Goal: Transaction & Acquisition: Download file/media

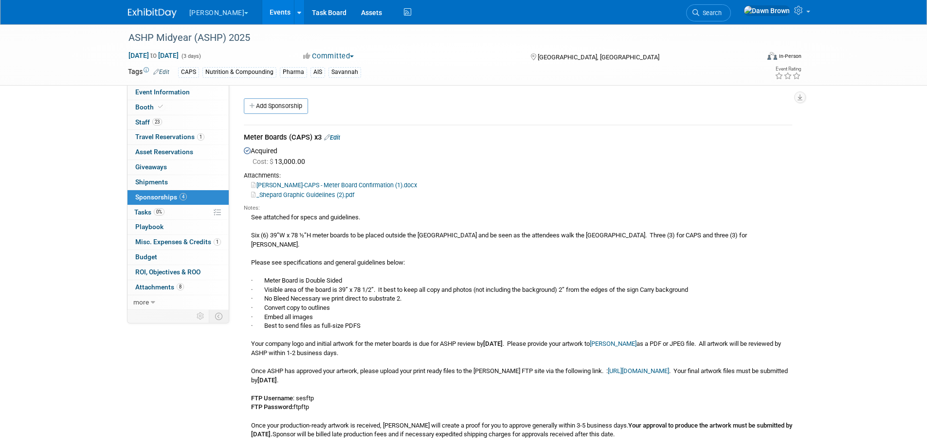
click at [262, 9] on link "Events" at bounding box center [280, 12] width 36 height 24
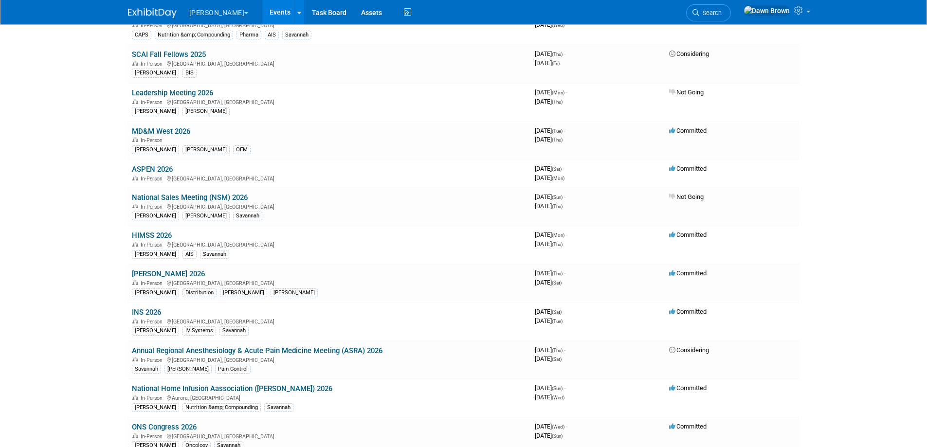
scroll to position [450, 0]
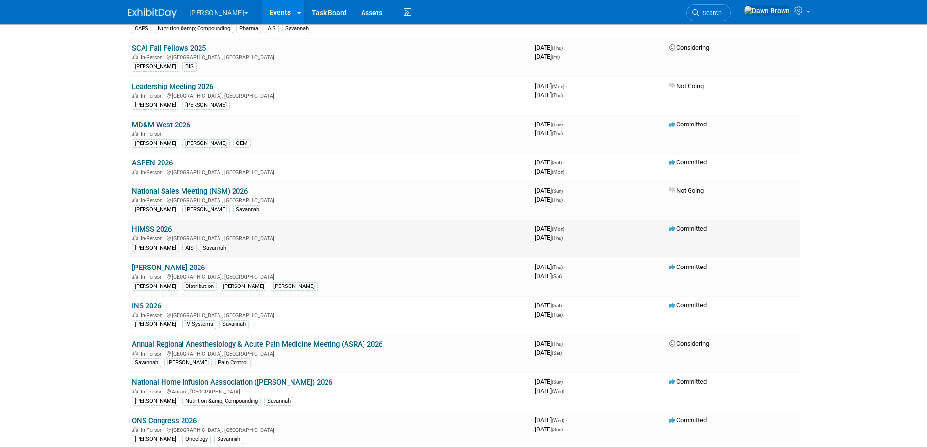
click at [163, 227] on link "HIMSS 2026" at bounding box center [152, 229] width 40 height 9
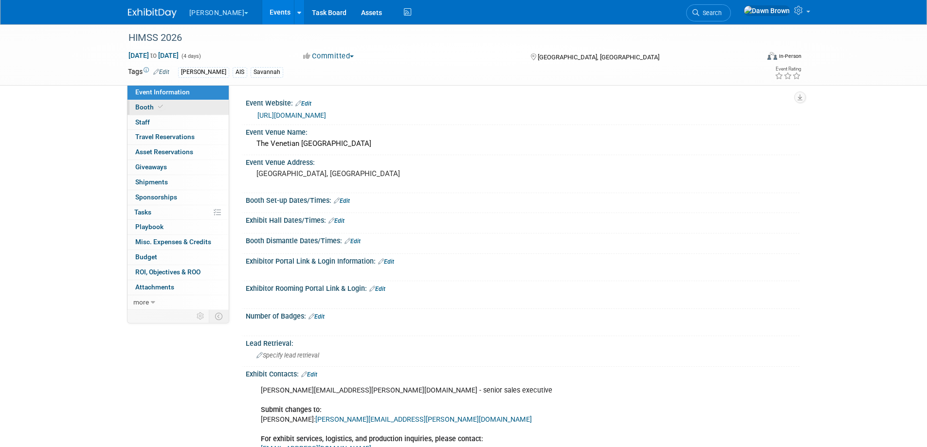
click at [149, 102] on link "Booth" at bounding box center [178, 107] width 101 height 15
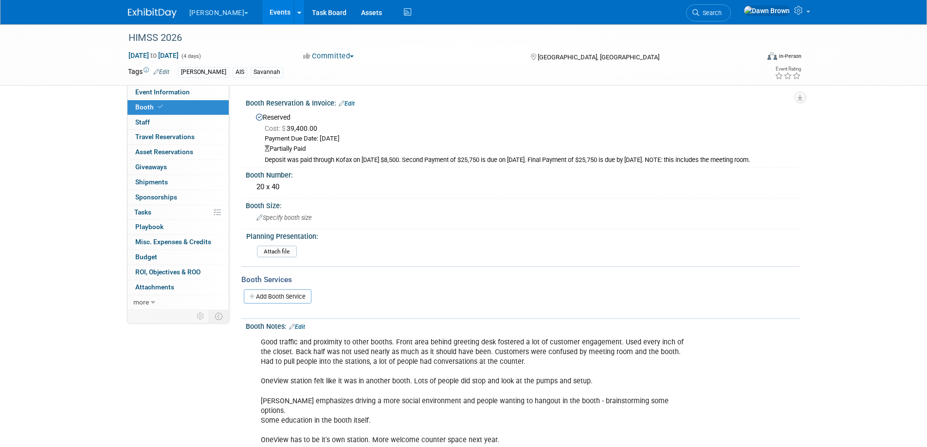
click at [262, 9] on link "Events" at bounding box center [280, 12] width 36 height 24
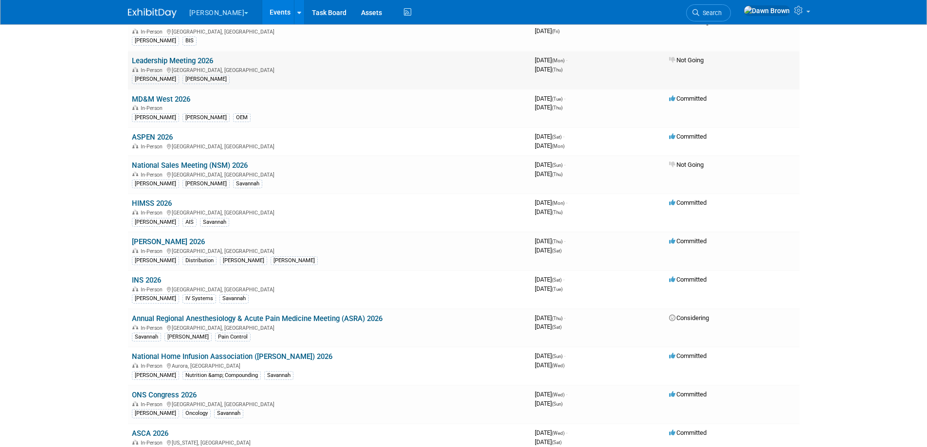
scroll to position [475, 0]
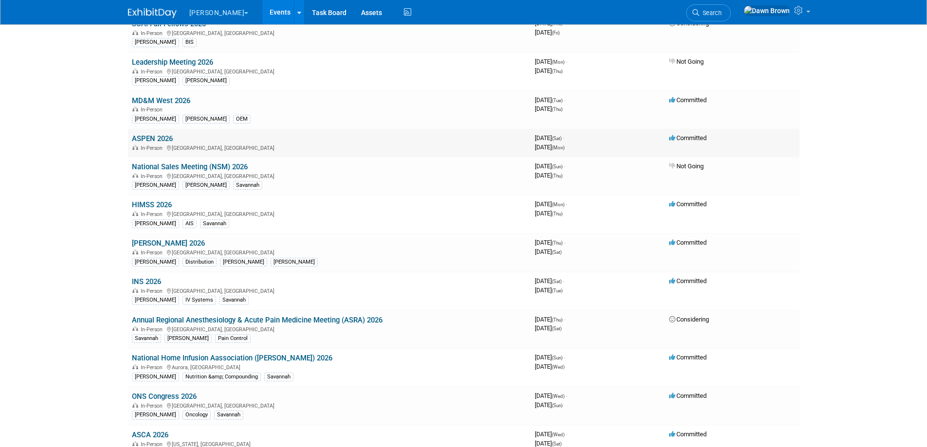
click at [160, 133] on td "ASPEN 2026 In-Person Long Beach, CA" at bounding box center [329, 143] width 403 height 28
click at [158, 137] on link "ASPEN 2026" at bounding box center [152, 138] width 41 height 9
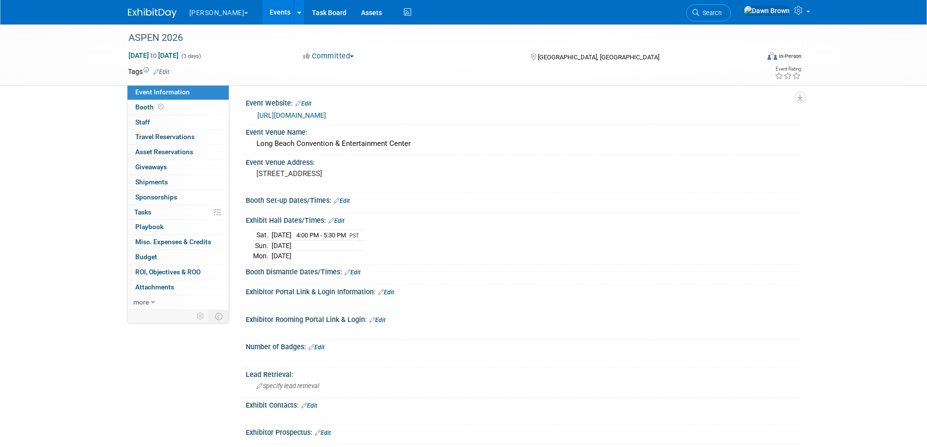
click at [262, 9] on link "Events" at bounding box center [280, 12] width 36 height 24
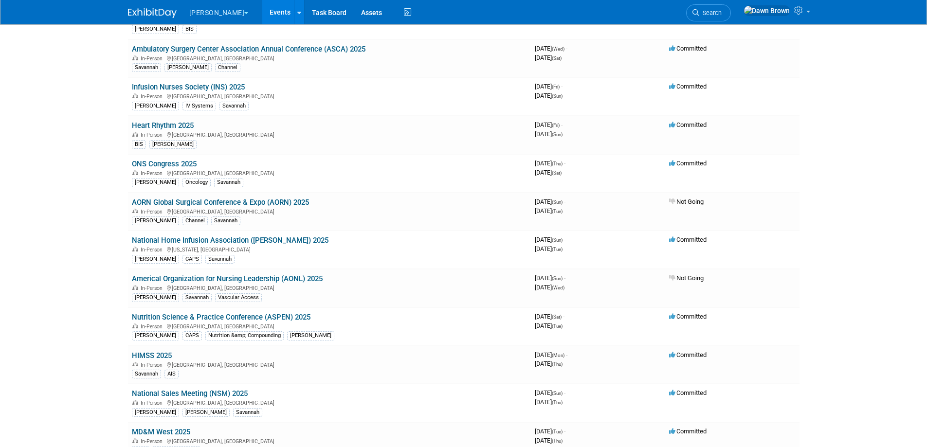
scroll to position [462, 0]
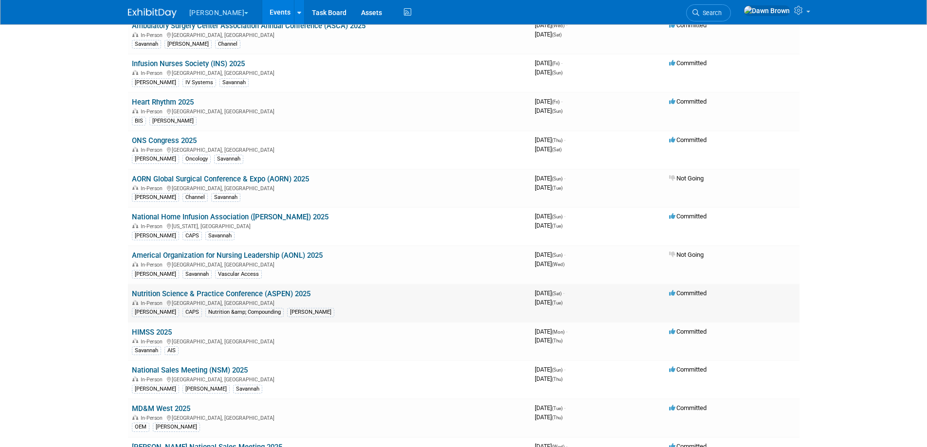
click at [297, 293] on link "Nutrition Science & Practice Conference (ASPEN) 2025" at bounding box center [221, 294] width 179 height 9
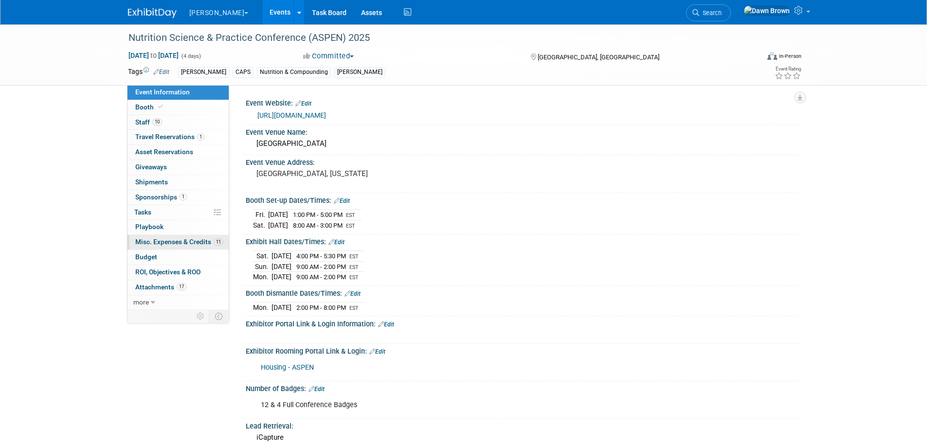
click at [176, 238] on span "Misc. Expenses & Credits 11" at bounding box center [179, 242] width 88 height 8
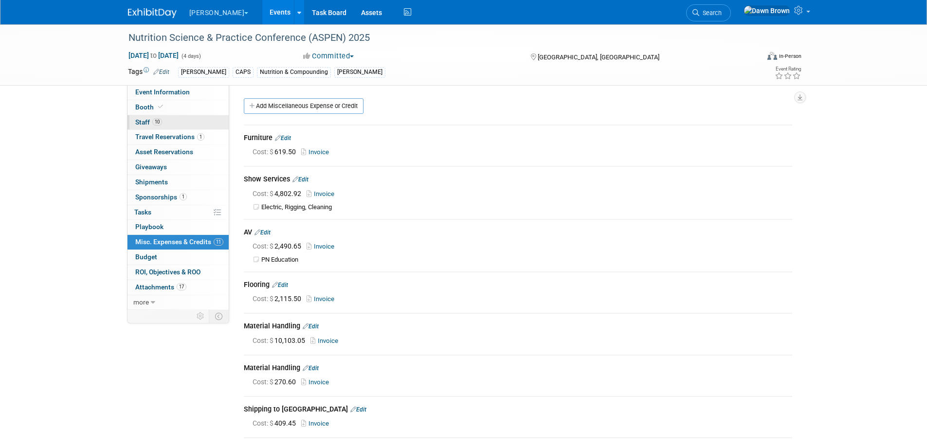
click at [145, 119] on span "Staff 10" at bounding box center [148, 122] width 27 height 8
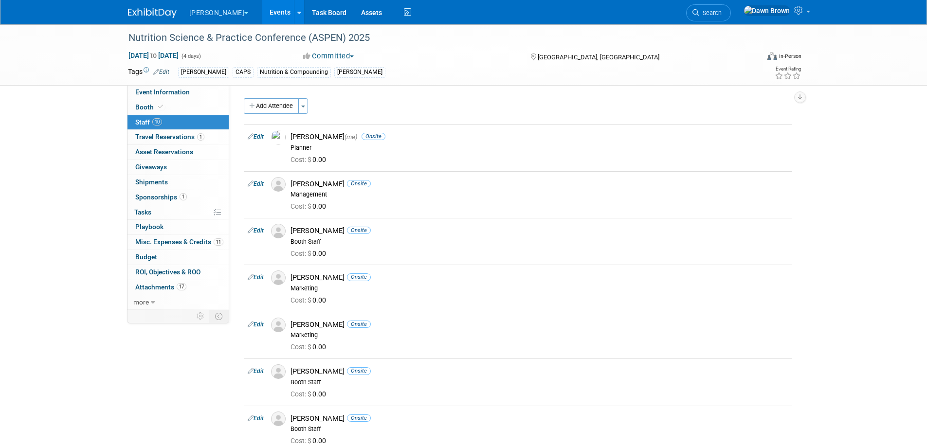
click at [262, 12] on link "Events" at bounding box center [280, 12] width 36 height 24
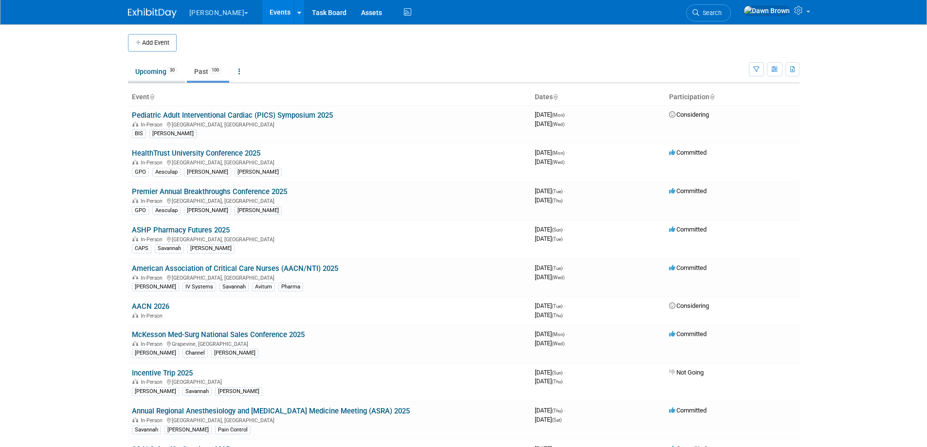
click at [160, 66] on link "Upcoming 30" at bounding box center [156, 71] width 57 height 18
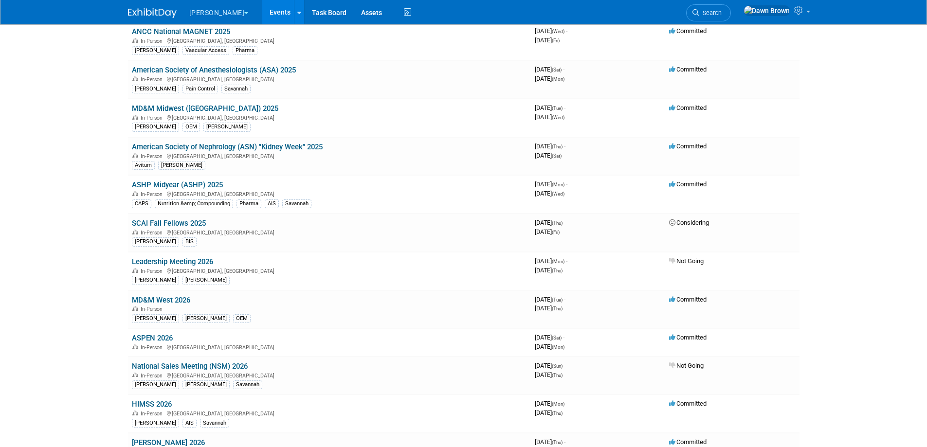
scroll to position [377, 0]
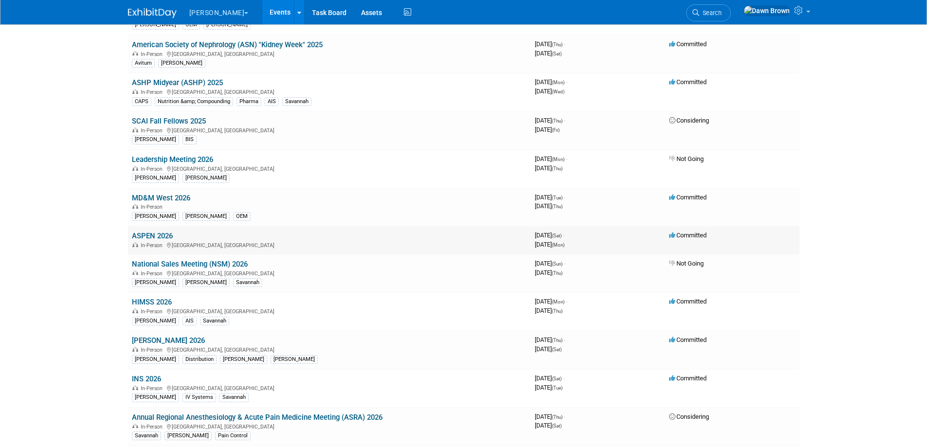
click at [159, 236] on link "ASPEN 2026" at bounding box center [152, 236] width 41 height 9
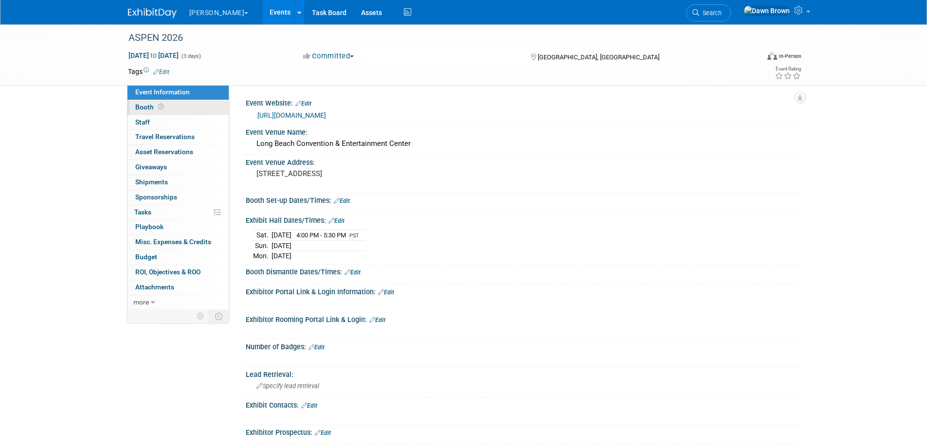
click at [147, 103] on link "Booth" at bounding box center [178, 107] width 101 height 15
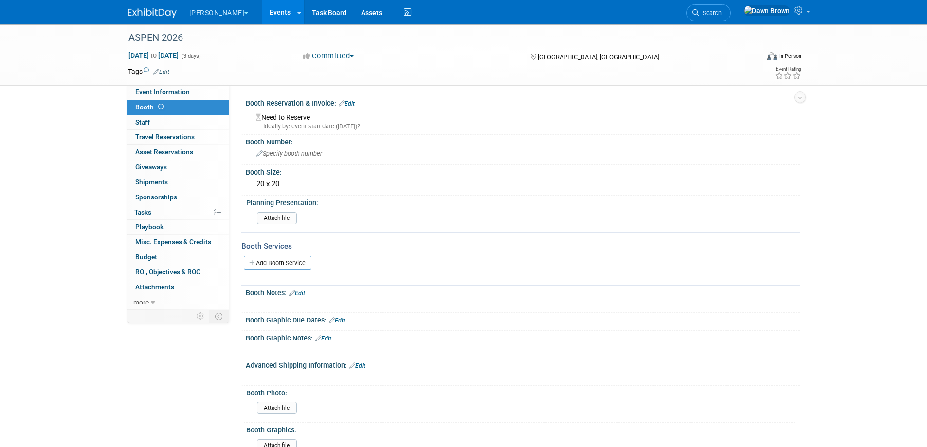
click at [262, 8] on link "Events" at bounding box center [280, 12] width 36 height 24
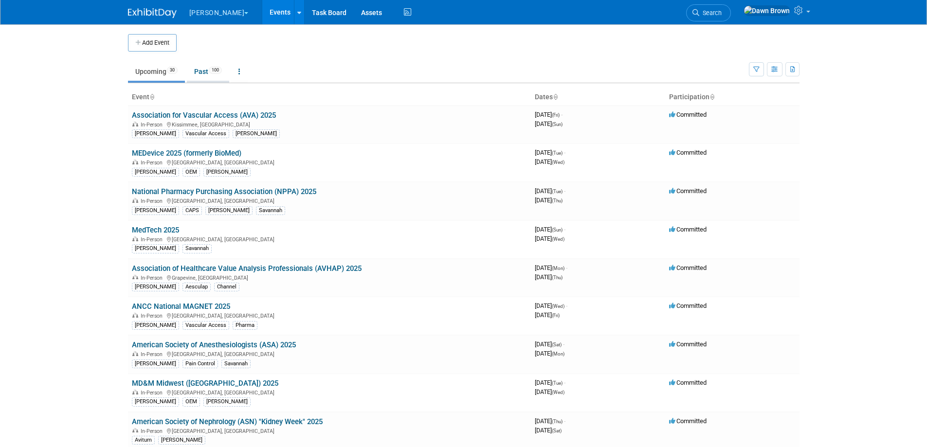
click at [215, 71] on span "100" at bounding box center [215, 70] width 13 height 7
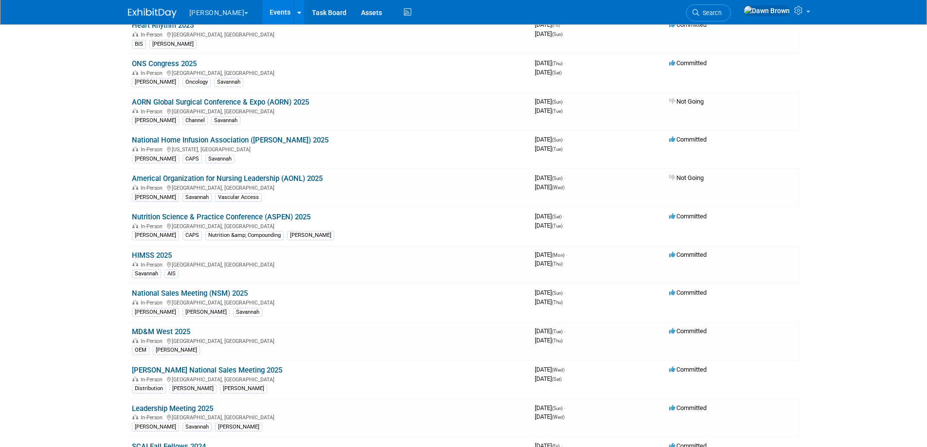
scroll to position [560, 0]
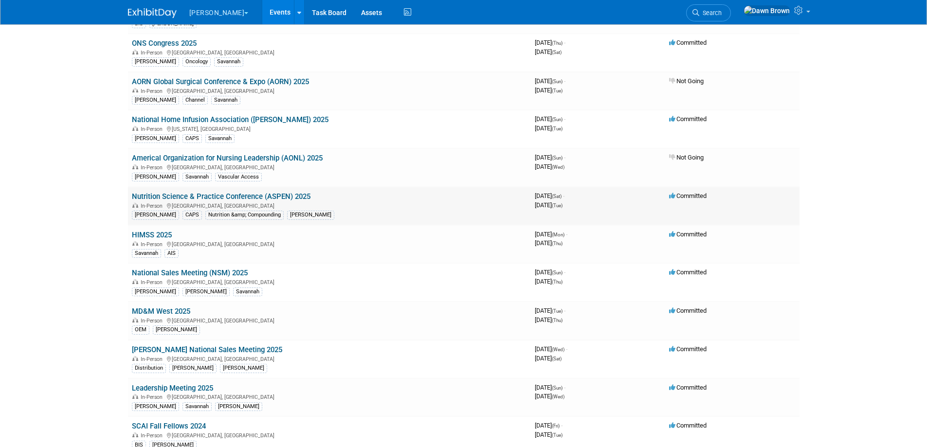
click at [295, 199] on link "Nutrition Science & Practice Conference (ASPEN) 2025" at bounding box center [221, 196] width 179 height 9
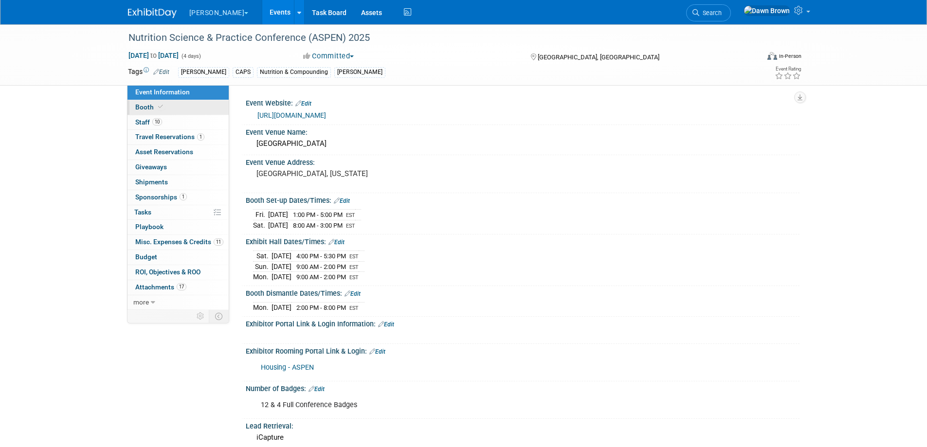
click at [150, 103] on span "Booth" at bounding box center [150, 107] width 30 height 8
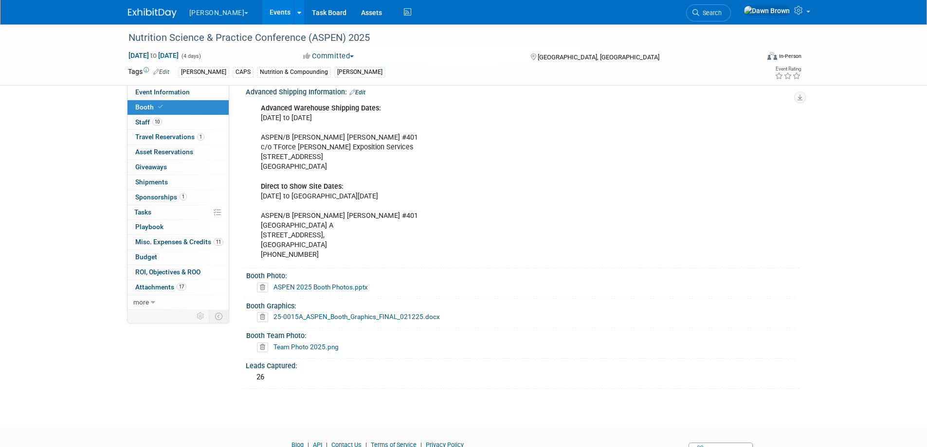
scroll to position [336, 0]
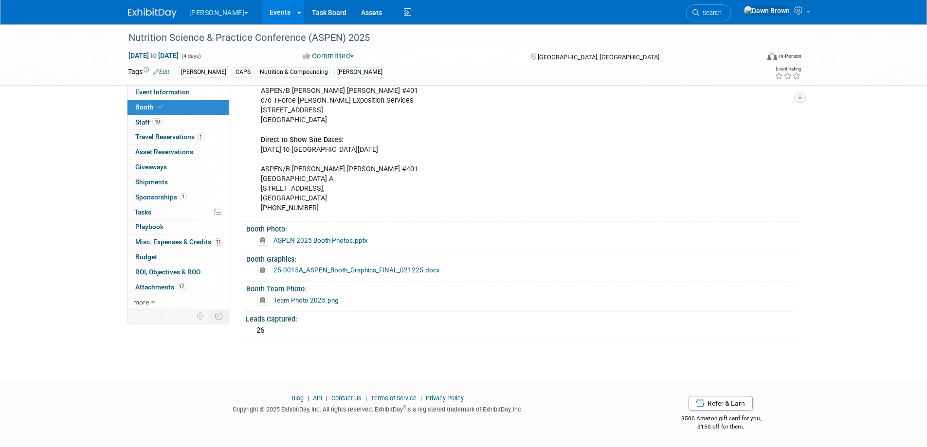
click at [339, 239] on link "ASPEN 2025 Booth Photos.pptx" at bounding box center [321, 241] width 94 height 8
